Goal: Task Accomplishment & Management: Use online tool/utility

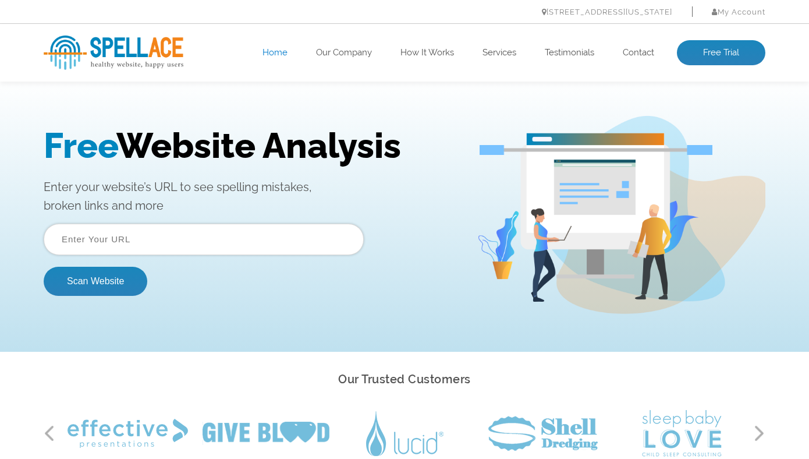
click at [173, 234] on input "text" at bounding box center [204, 238] width 320 height 31
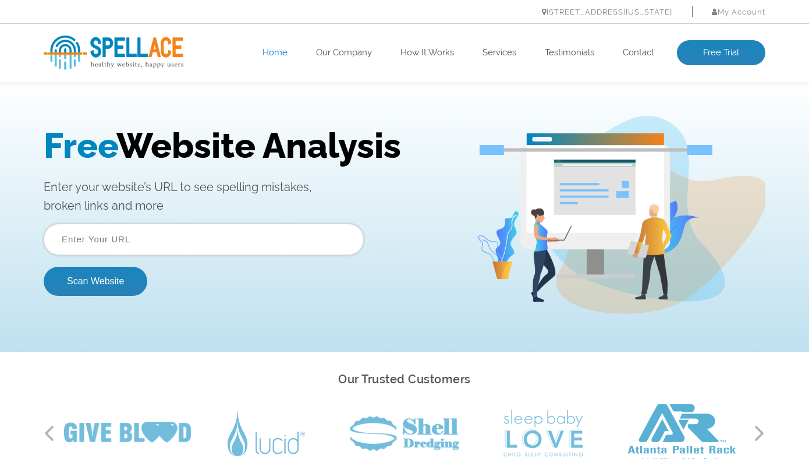
click at [190, 238] on input "text" at bounding box center [204, 238] width 320 height 31
paste input "https://www.easydotstechno.com/"
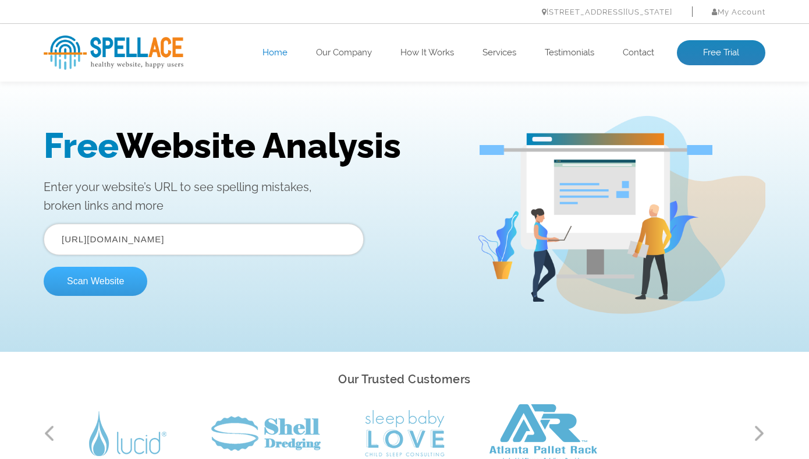
type input "https://www.easydotstechno.com/"
click at [113, 280] on button "Scan Website" at bounding box center [96, 281] width 104 height 29
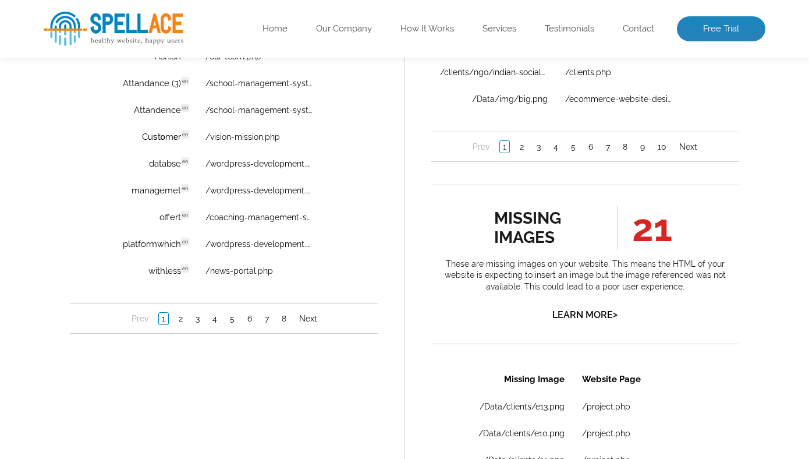
scroll to position [918, 0]
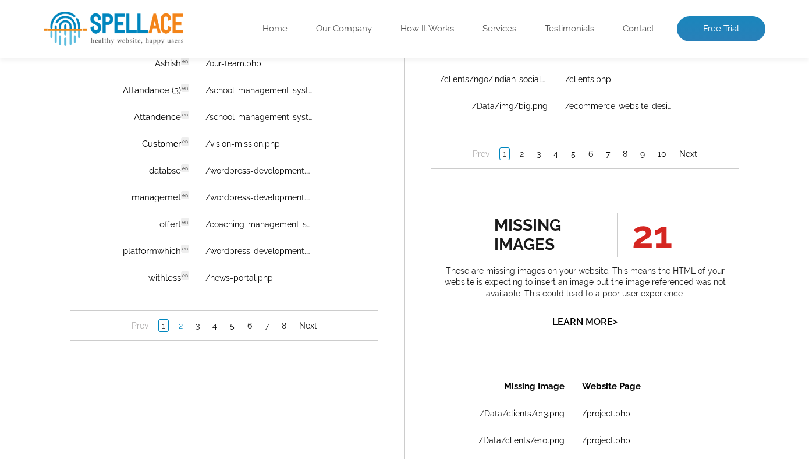
click at [179, 324] on link "2" at bounding box center [181, 326] width 10 height 12
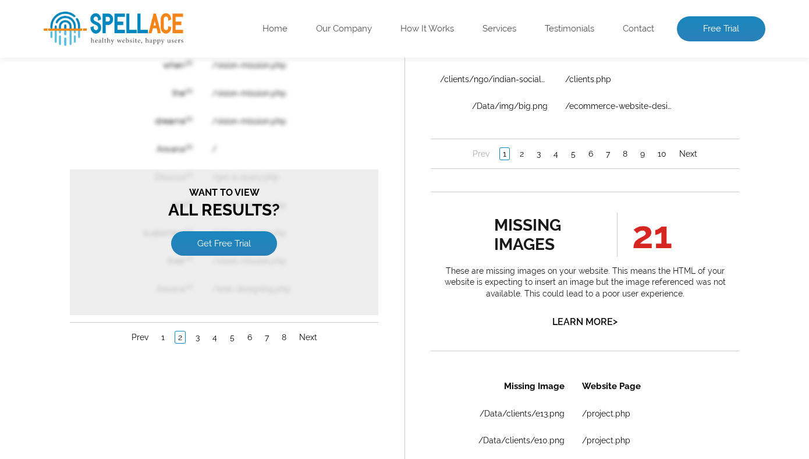
scroll to position [0, 0]
click at [201, 333] on link "3" at bounding box center [198, 338] width 10 height 12
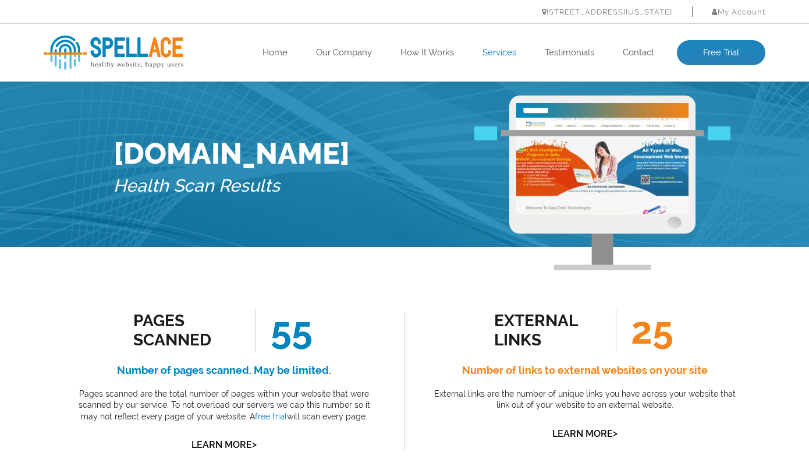
click at [505, 58] on link "Services" at bounding box center [499, 53] width 34 height 12
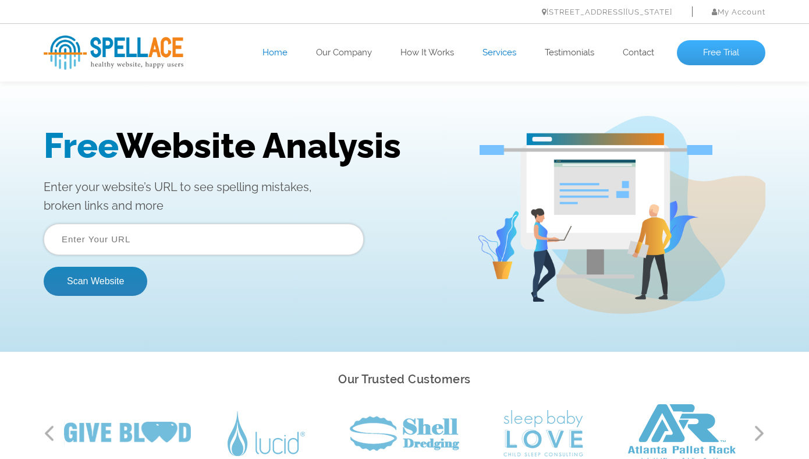
click at [707, 55] on link "Free Trial" at bounding box center [721, 53] width 88 height 26
